Goal: Information Seeking & Learning: Learn about a topic

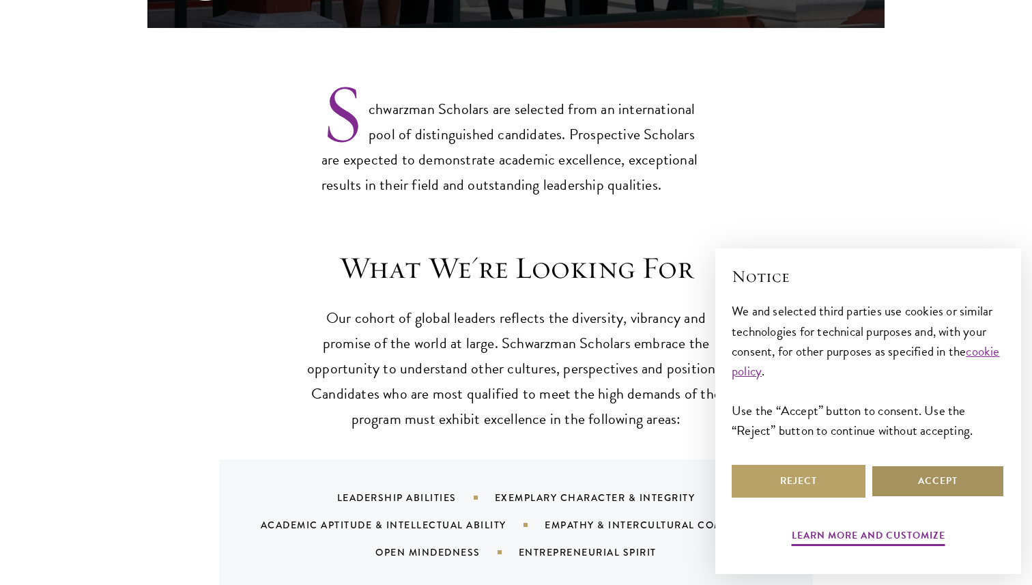
click at [959, 471] on button "Accept" at bounding box center [938, 481] width 134 height 33
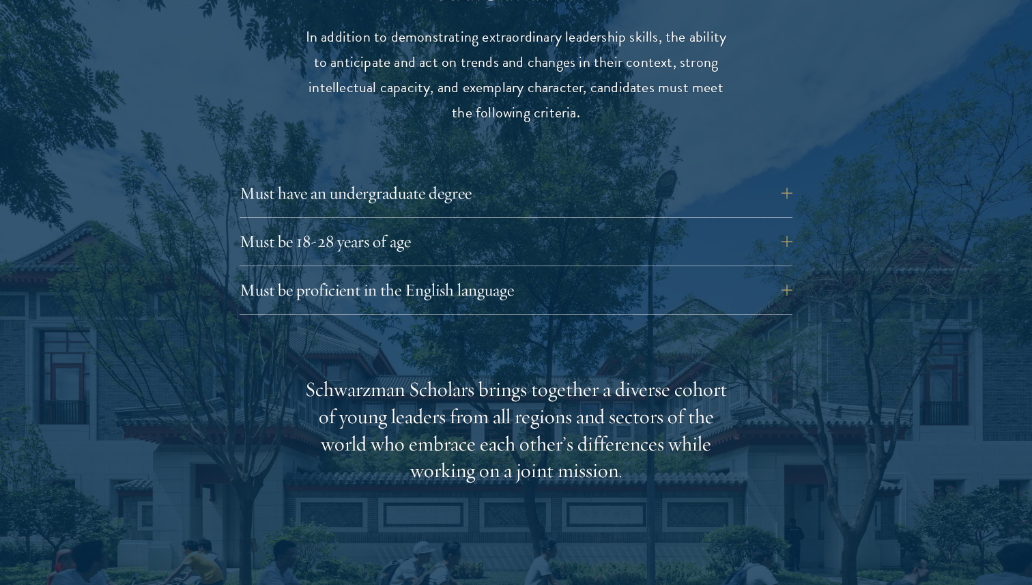
scroll to position [1913, 0]
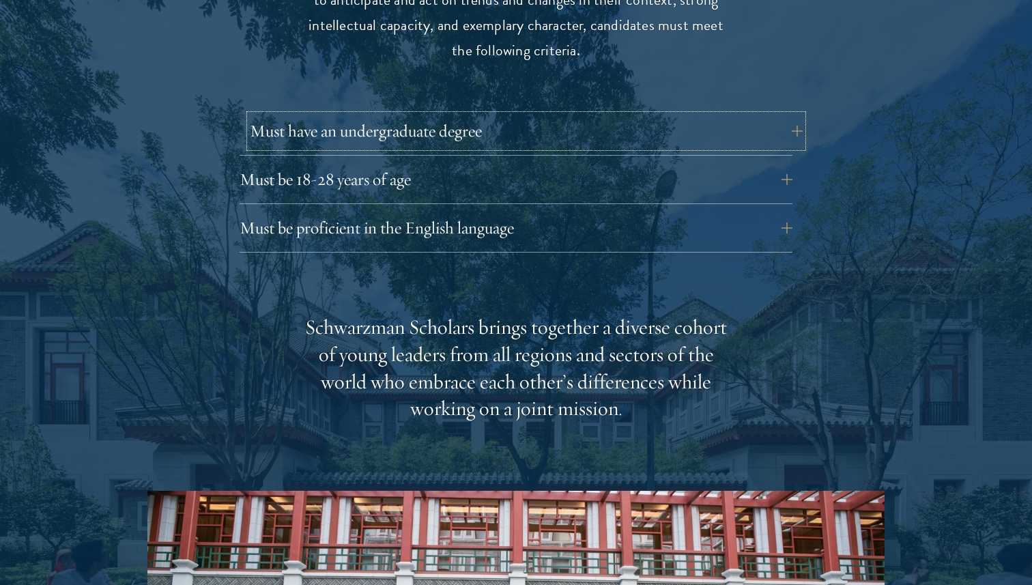
click at [637, 115] on button "Must have an undergraduate degree" at bounding box center [526, 131] width 553 height 33
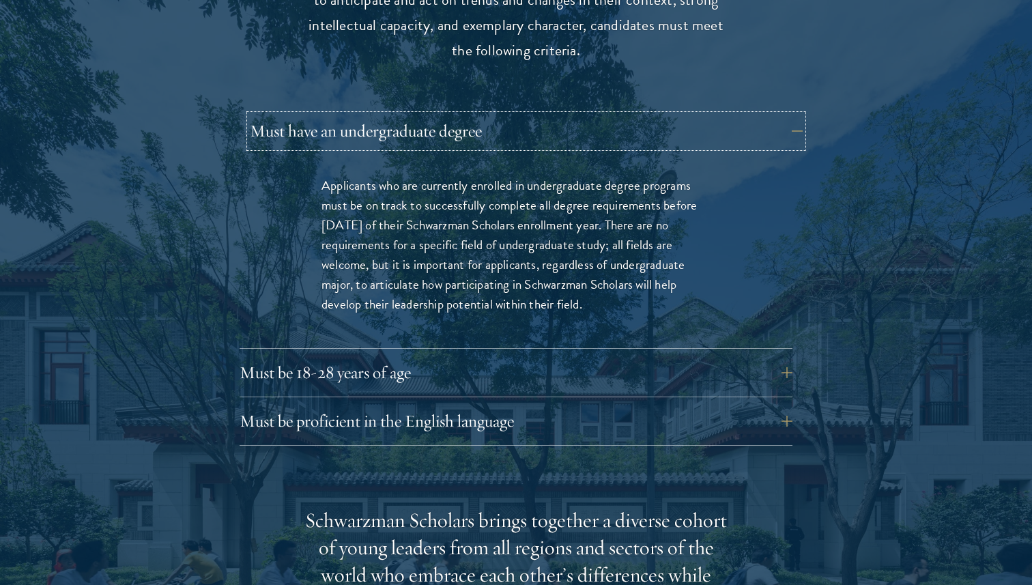
click at [637, 115] on button "Must have an undergraduate degree" at bounding box center [526, 131] width 553 height 33
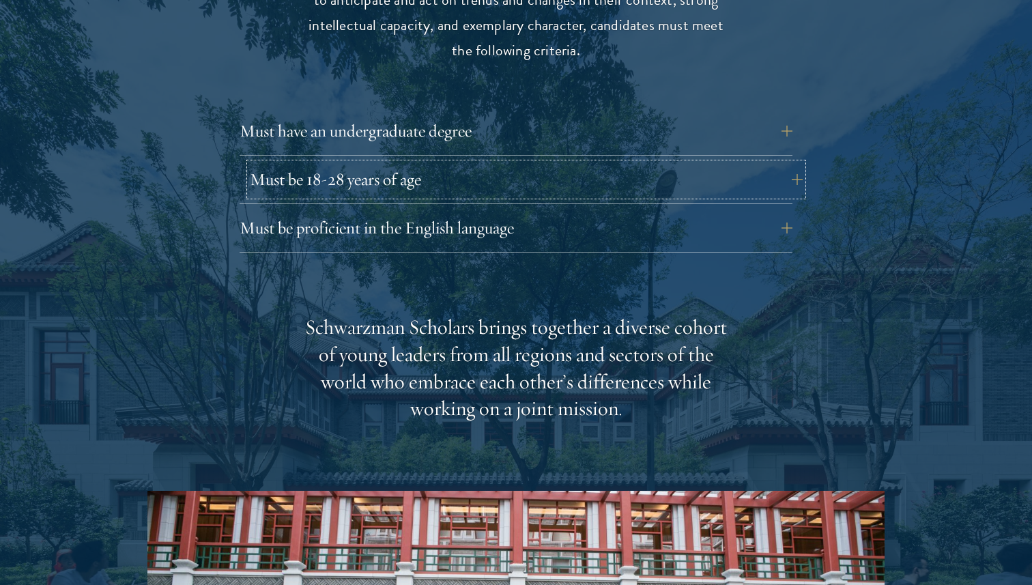
click at [637, 163] on button "Must be 18-28 years of age" at bounding box center [526, 179] width 553 height 33
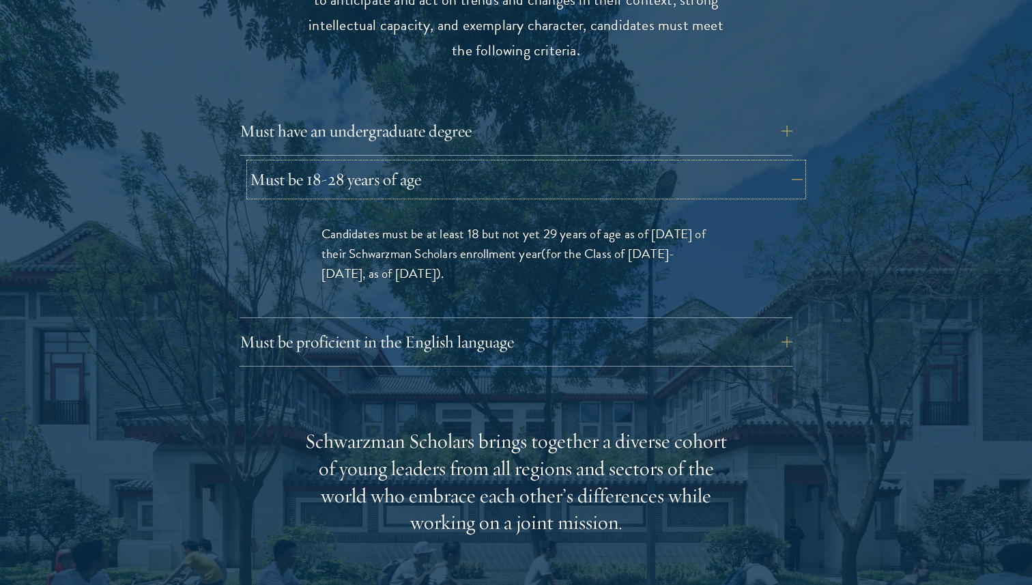
click at [637, 163] on button "Must be 18-28 years of age" at bounding box center [526, 179] width 553 height 33
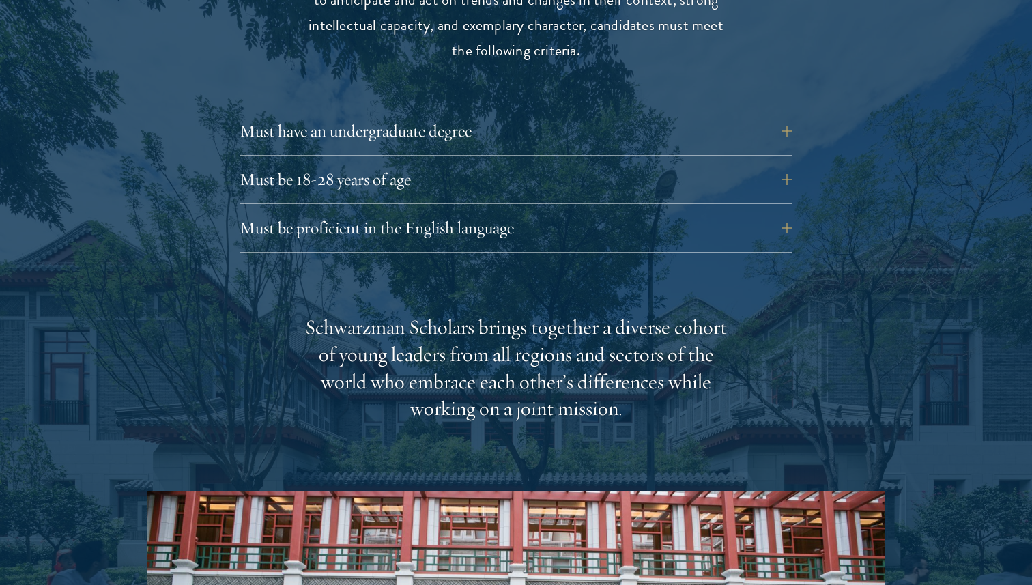
click at [637, 218] on div "Must be proficient in the English language Applicants must demonstrate strong E…" at bounding box center [516, 232] width 553 height 41
click at [640, 212] on button "Must be proficient in the English language" at bounding box center [526, 228] width 553 height 33
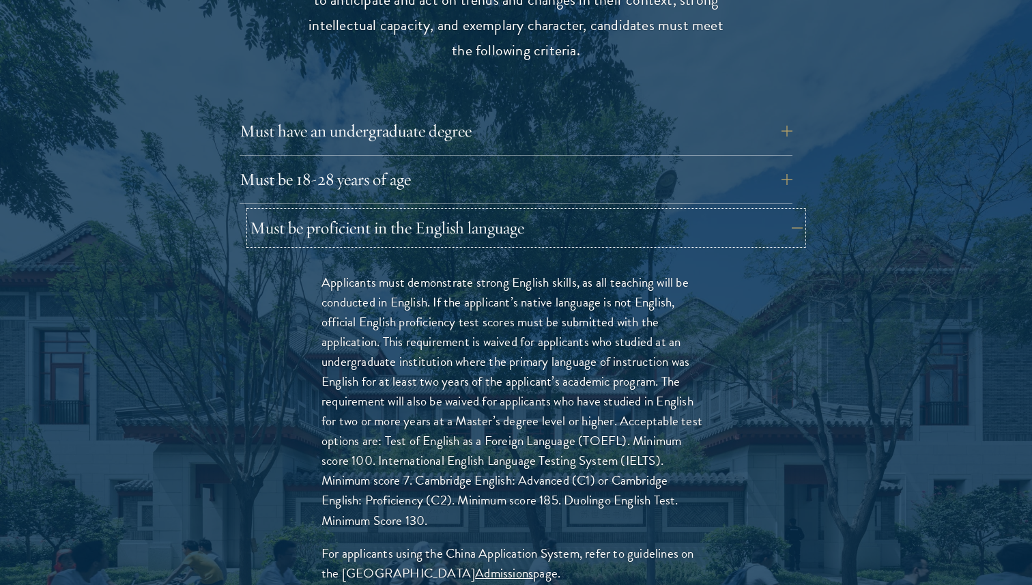
click at [640, 212] on button "Must be proficient in the English language" at bounding box center [526, 228] width 553 height 33
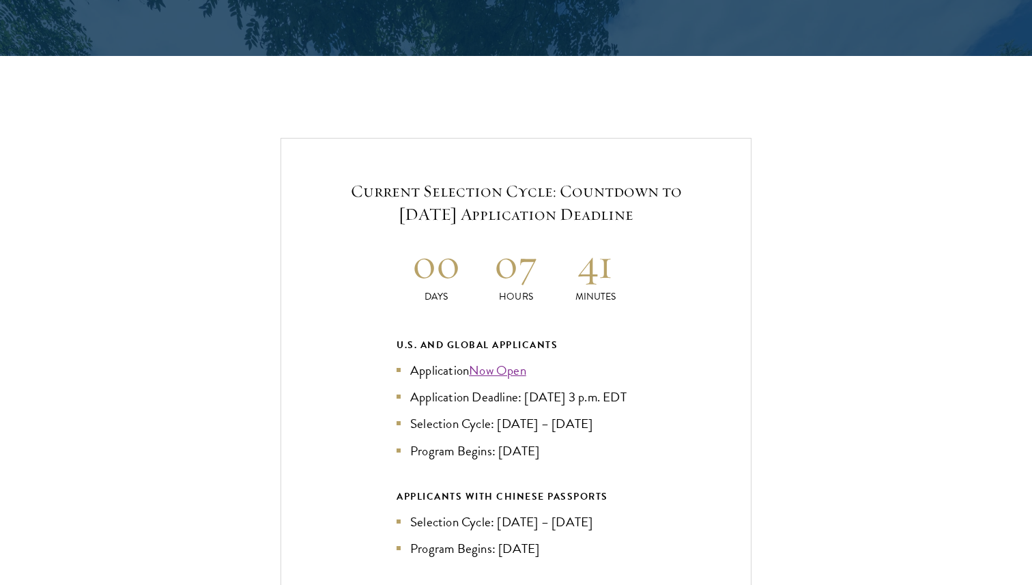
scroll to position [2881, 0]
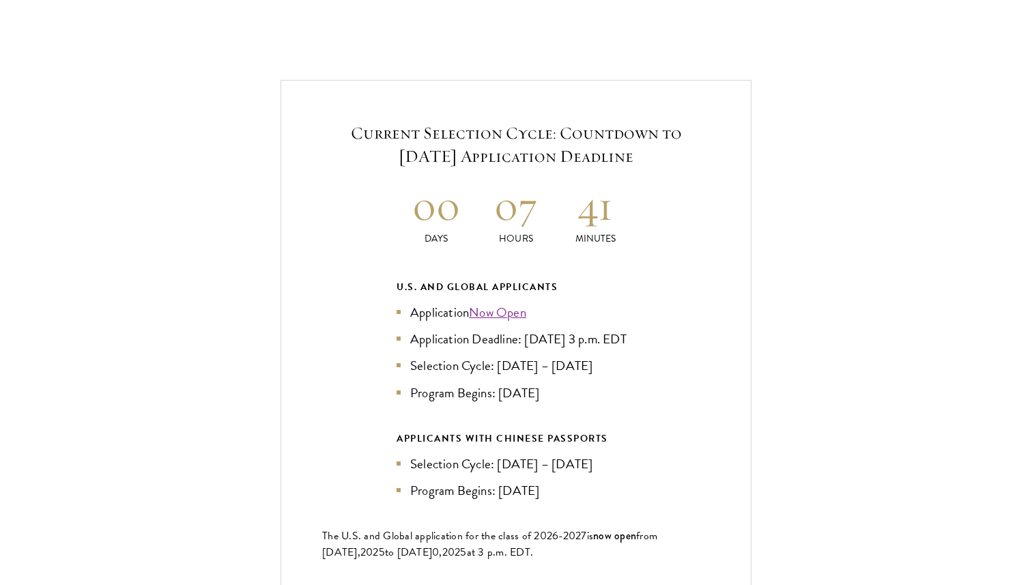
click at [640, 208] on div "Current Selection Cycle: Countdown to [DATE] Application Deadline 00 Days 07 Ho…" at bounding box center [515, 370] width 471 height 581
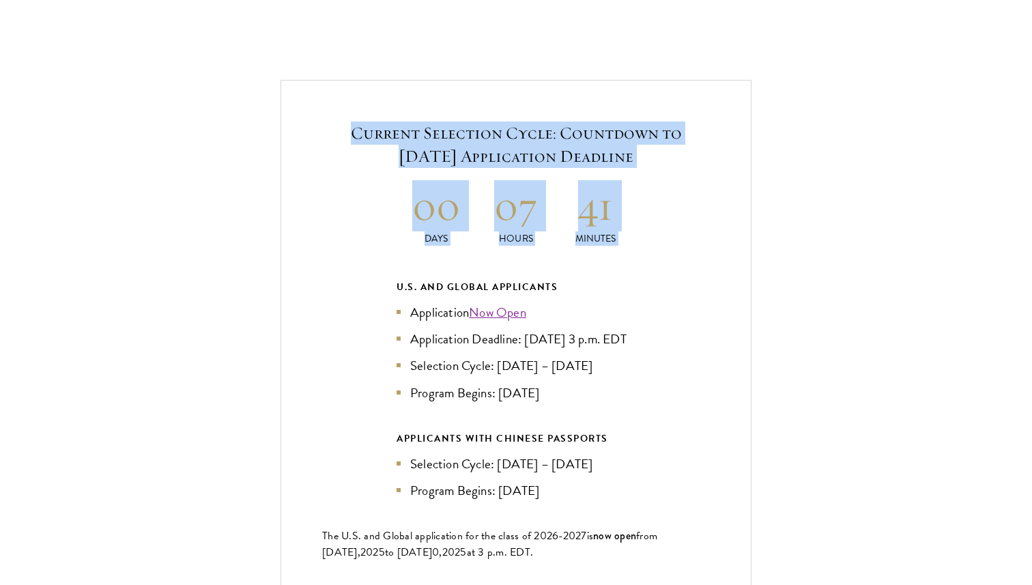
drag, startPoint x: 640, startPoint y: 208, endPoint x: 394, endPoint y: 122, distance: 260.9
click at [386, 124] on div "Current Selection Cycle: Countdown to [DATE] Application Deadline 00 Days 07 Ho…" at bounding box center [515, 370] width 471 height 581
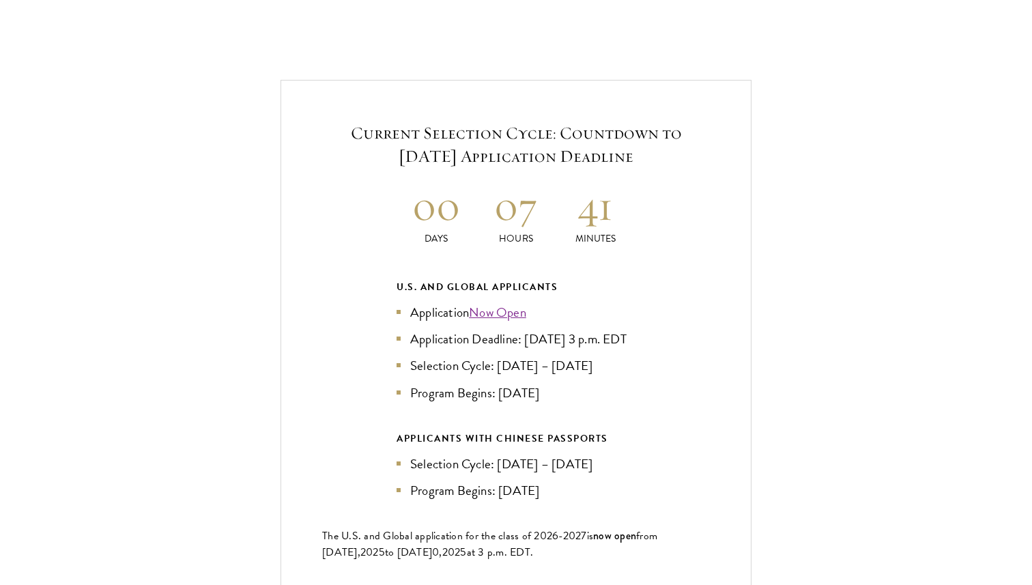
click at [394, 122] on h5 "Current Selection Cycle: Countdown to [DATE] Application Deadline" at bounding box center [516, 144] width 388 height 46
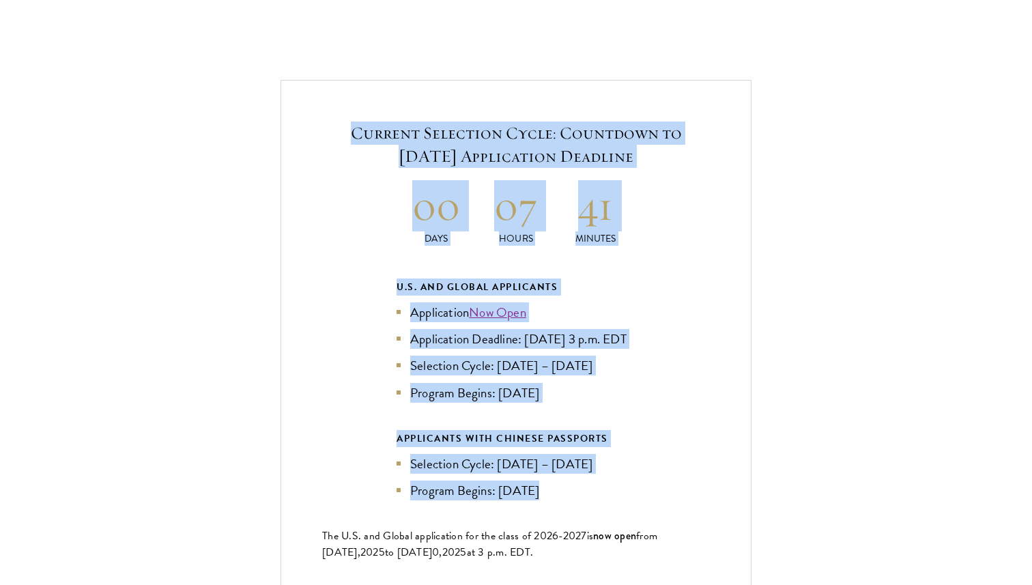
drag, startPoint x: 394, startPoint y: 122, endPoint x: 658, endPoint y: 488, distance: 451.1
click at [658, 487] on div "Current Selection Cycle: Countdown to [DATE] Application Deadline 00 Days 07 Ho…" at bounding box center [515, 370] width 471 height 581
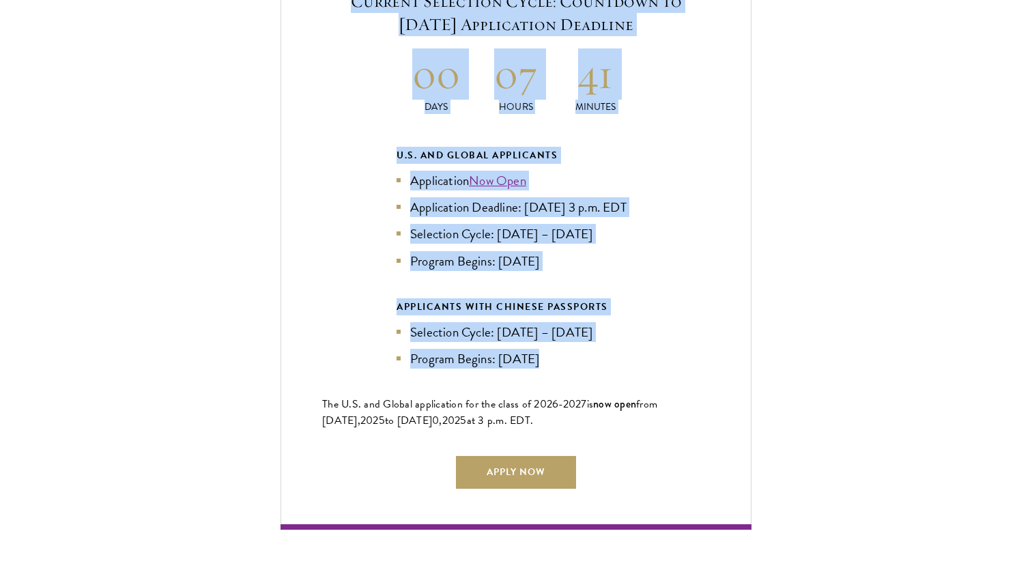
click at [658, 488] on div "Current Selection Cycle: Countdown to [DATE] Application Deadline 00 Days 07 Ho…" at bounding box center [515, 238] width 471 height 581
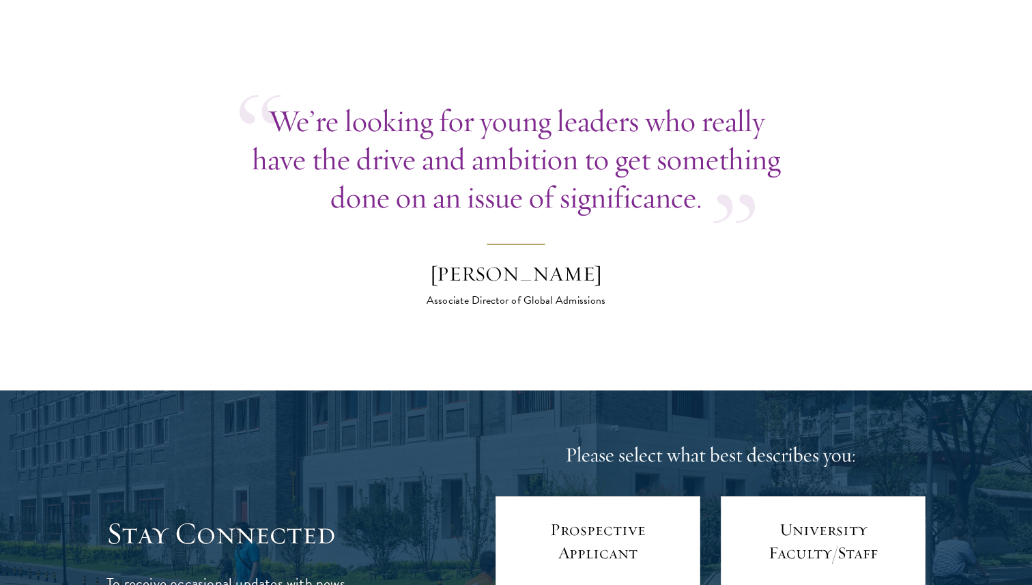
scroll to position [5243, 0]
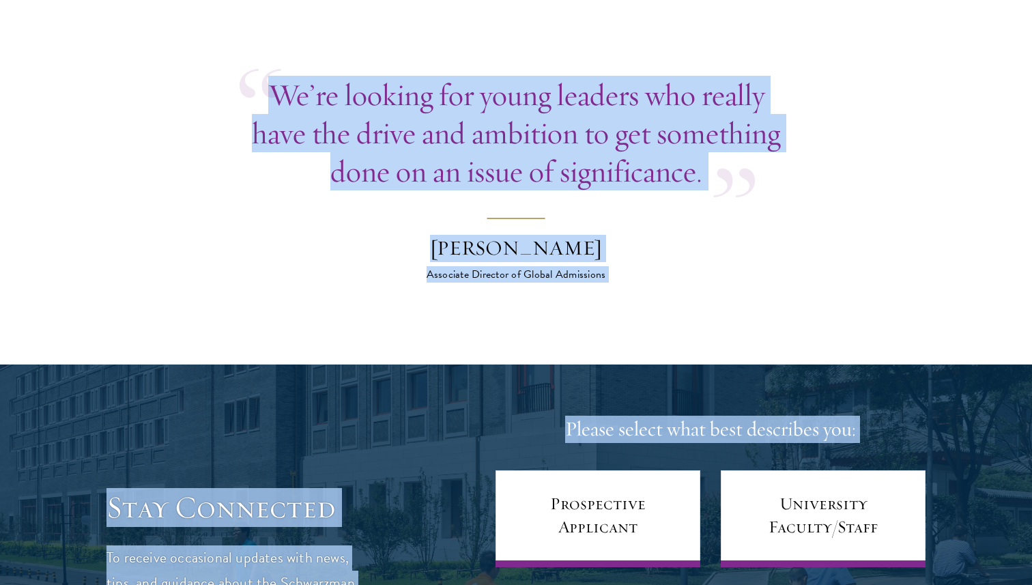
drag, startPoint x: 601, startPoint y: 282, endPoint x: 579, endPoint y: 176, distance: 108.0
click at [579, 176] on p "We’re looking for young leaders who really have the drive and ambition to get s…" at bounding box center [516, 133] width 553 height 115
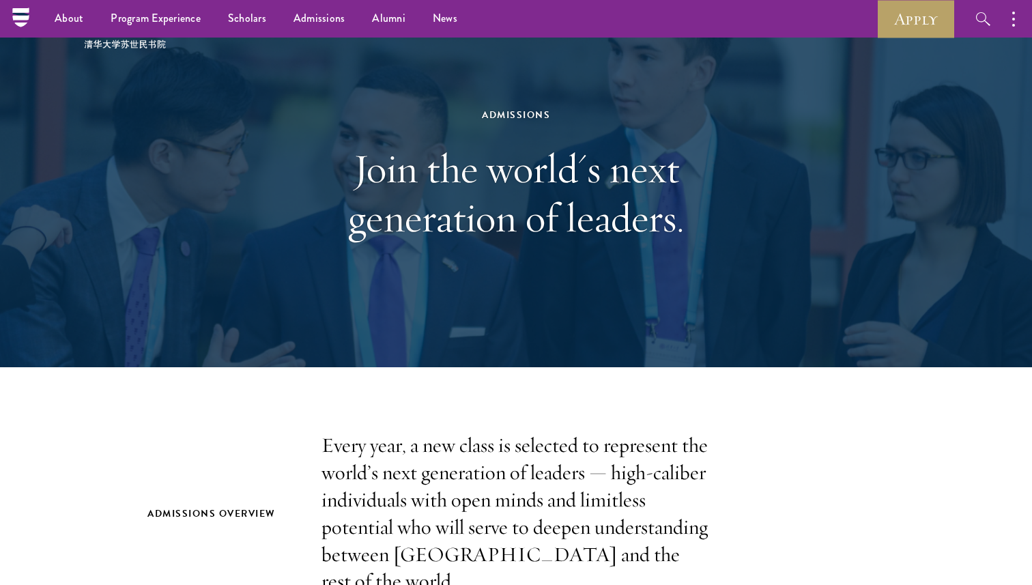
scroll to position [0, 0]
